Goal: Task Accomplishment & Management: Use online tool/utility

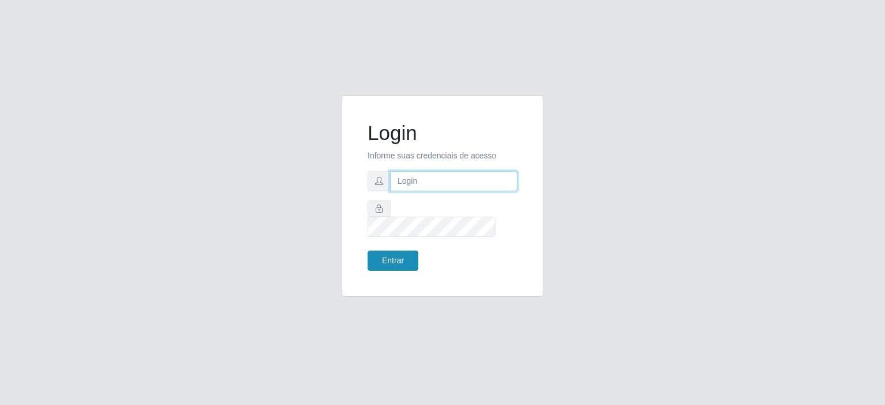
type input "potengikel@hotmail.com"
click at [383, 255] on button "Entrar" at bounding box center [393, 261] width 51 height 20
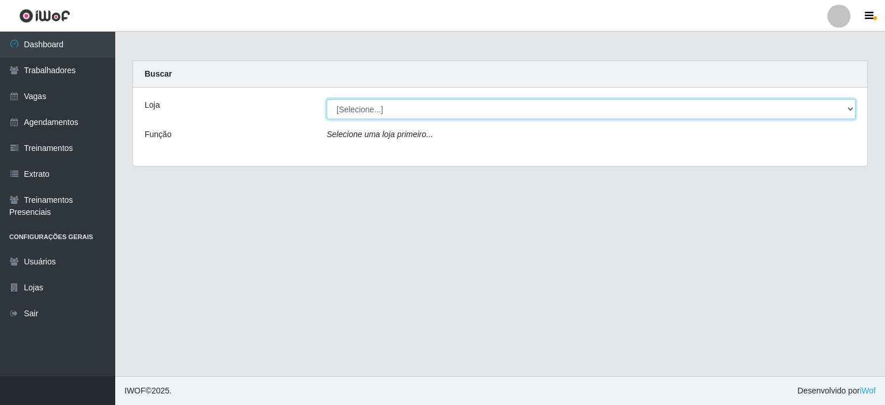
click at [393, 102] on select "[Selecione...] Preço Bom Supermercado" at bounding box center [591, 109] width 529 height 20
select select "387"
click at [327, 99] on select "[Selecione...] Preço Bom Supermercado" at bounding box center [591, 109] width 529 height 20
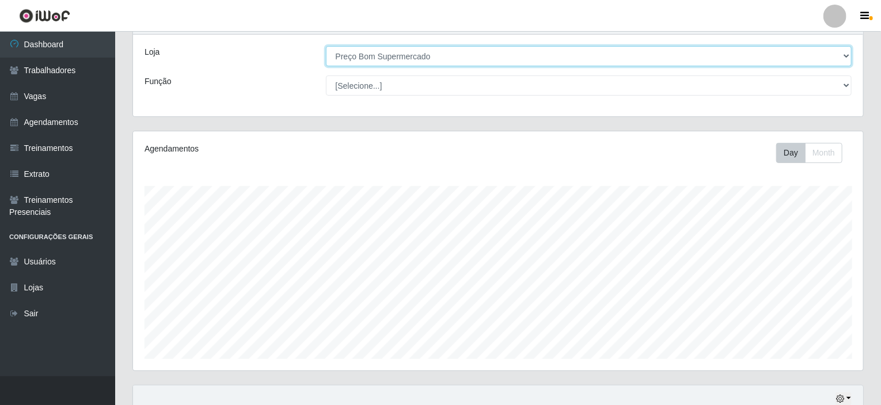
scroll to position [204, 0]
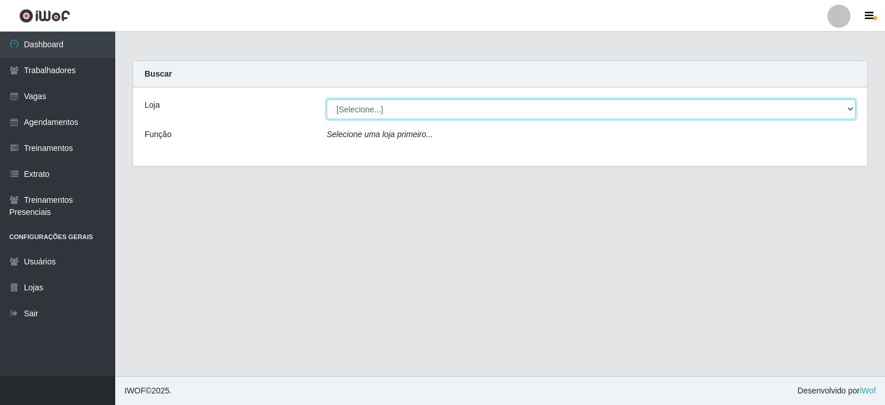
click at [357, 112] on select "[Selecione...] Preço Bom Supermercado" at bounding box center [591, 109] width 529 height 20
select select "387"
click at [327, 99] on select "[Selecione...] Preço Bom Supermercado" at bounding box center [591, 109] width 529 height 20
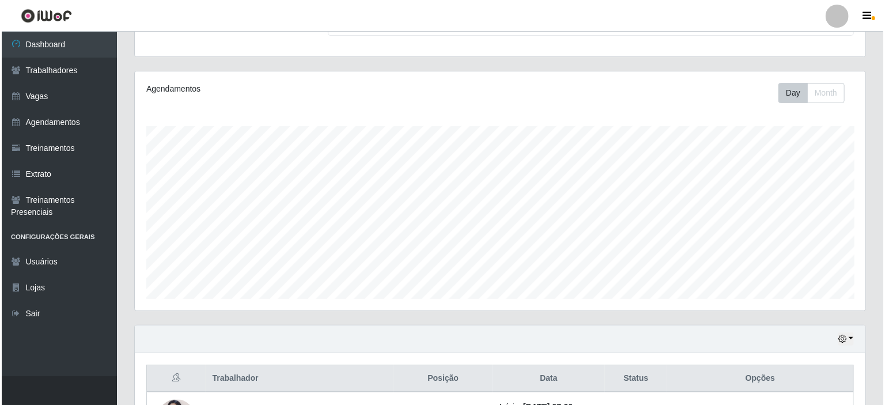
scroll to position [204, 0]
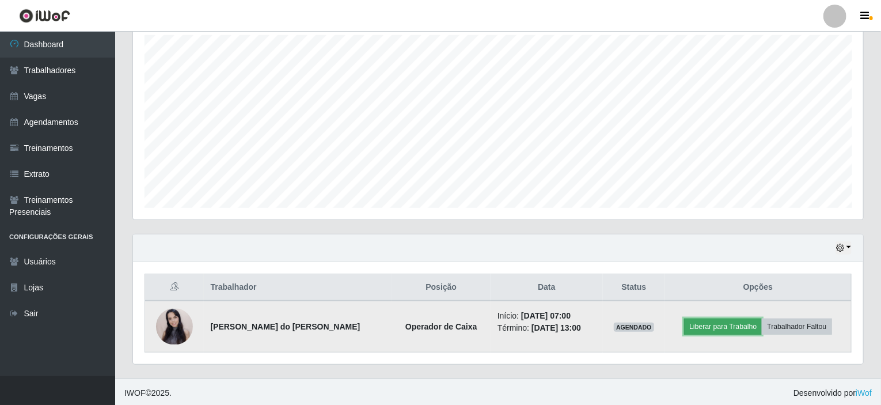
click at [716, 321] on button "Liberar para Trabalho" at bounding box center [723, 327] width 78 height 16
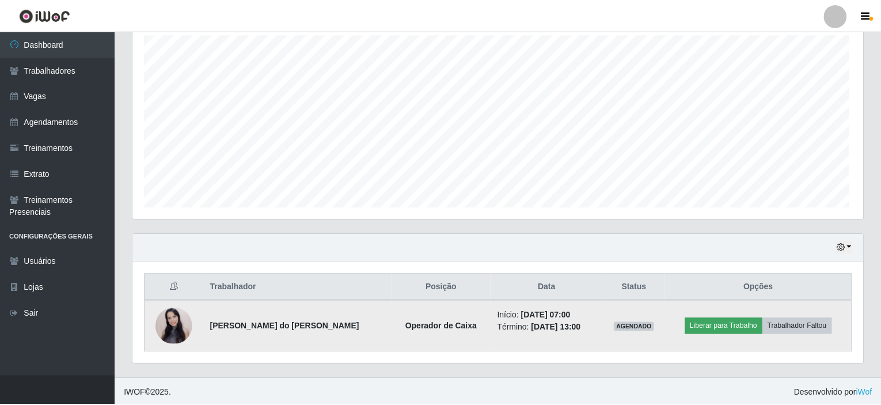
scroll to position [239, 726]
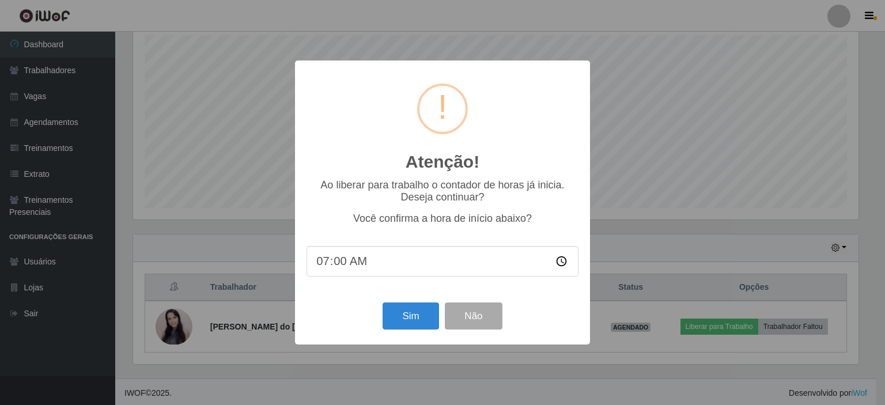
click at [336, 262] on input "07:00" at bounding box center [442, 261] width 272 height 31
type input "07:06"
click at [412, 324] on button "Sim" at bounding box center [411, 315] width 56 height 27
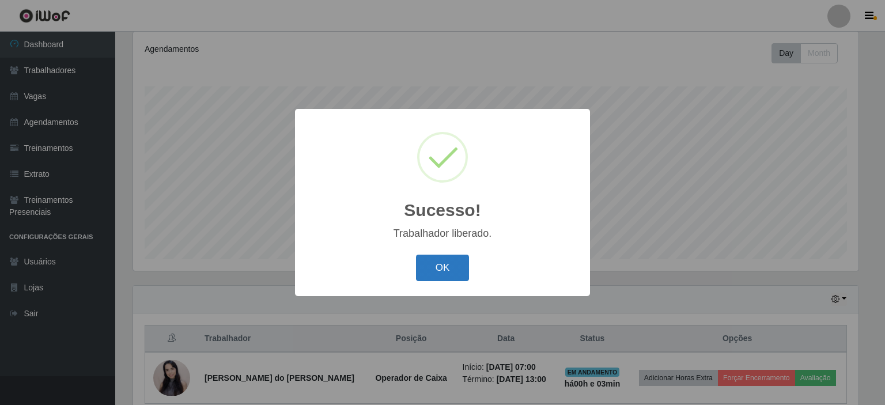
click at [436, 271] on button "OK" at bounding box center [443, 268] width 54 height 27
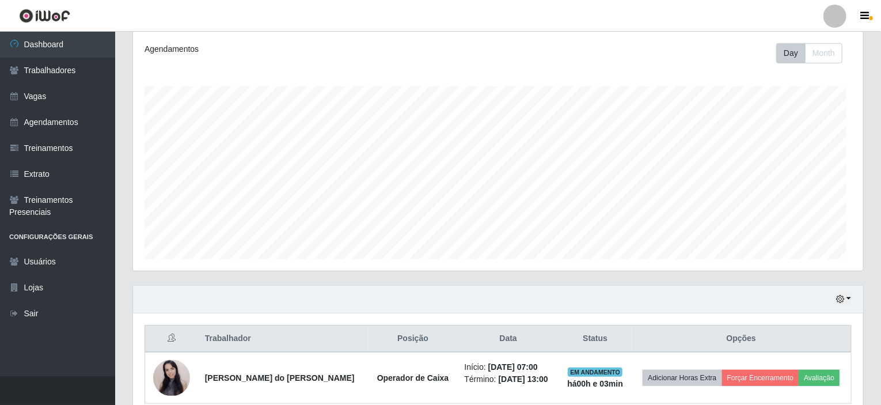
scroll to position [239, 731]
